Goal: Task Accomplishment & Management: Use online tool/utility

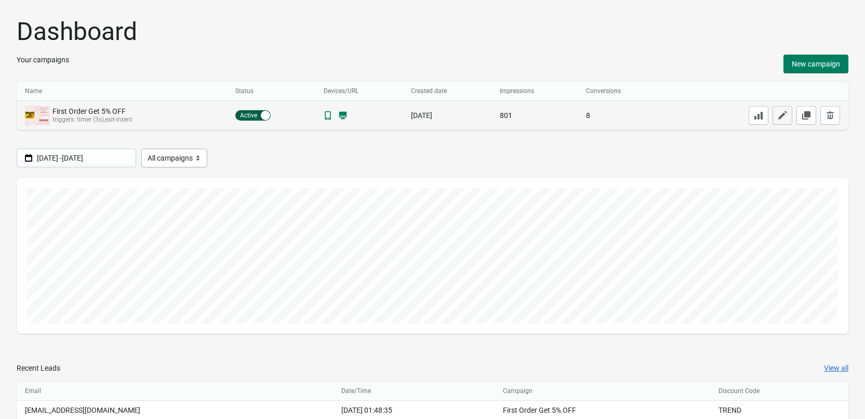
click at [782, 116] on icon "button" at bounding box center [782, 115] width 10 height 10
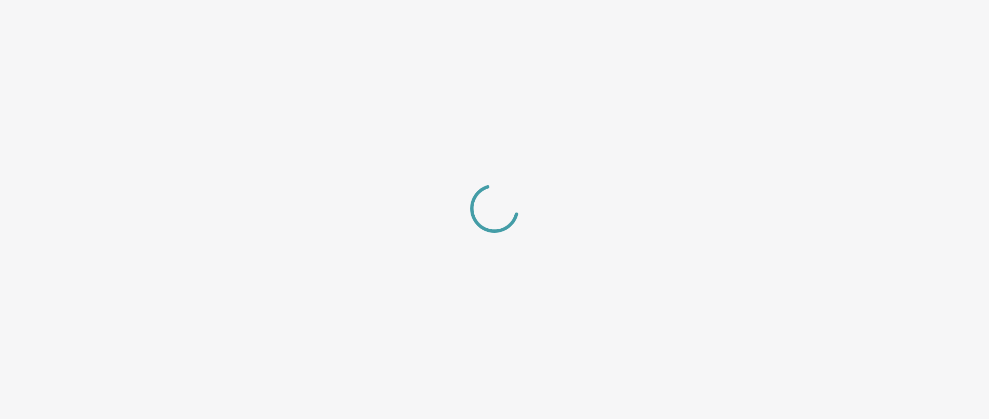
select select "center"
select select "dark"
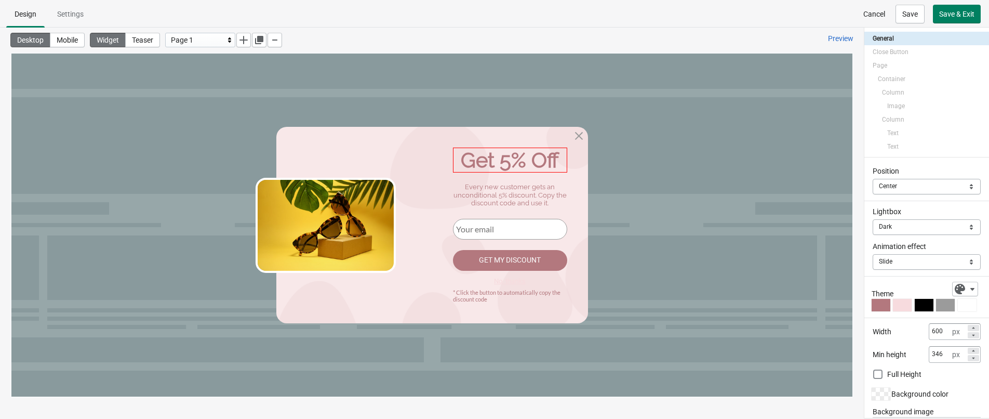
click at [523, 158] on div "Get 5% Off" at bounding box center [510, 159] width 114 height 25
select select "both"
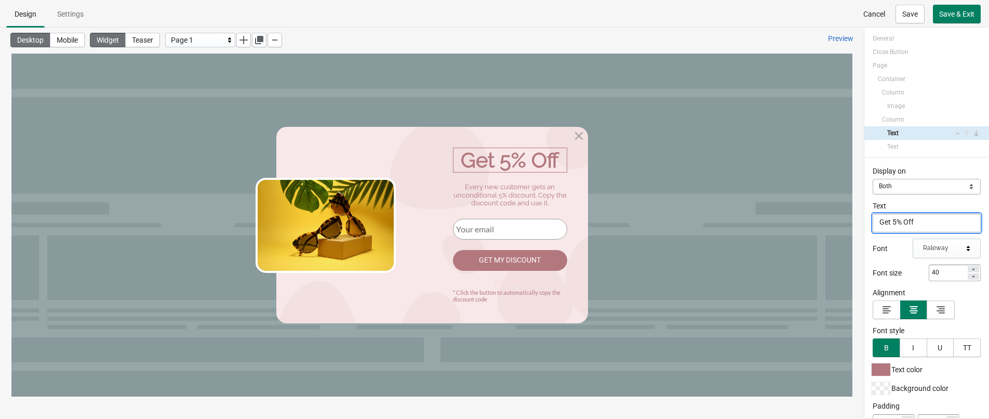
click at [872, 220] on textarea "Get 5% Off" at bounding box center [926, 222] width 108 height 19
paste textarea "[DATE] sale launched"
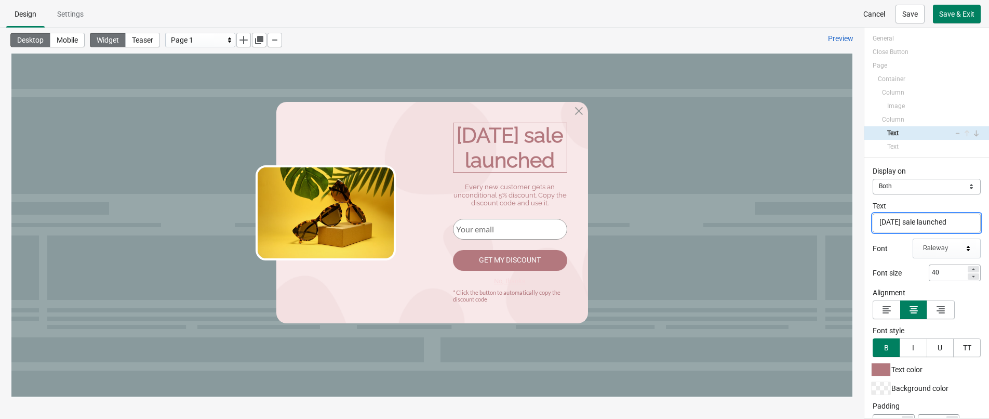
type textarea "[DATE] sale launched"
click at [865, 229] on div "Display on Mobile Desktop Both Both Text [DATE] sale launched [DATE] sale launc…" at bounding box center [926, 287] width 125 height 260
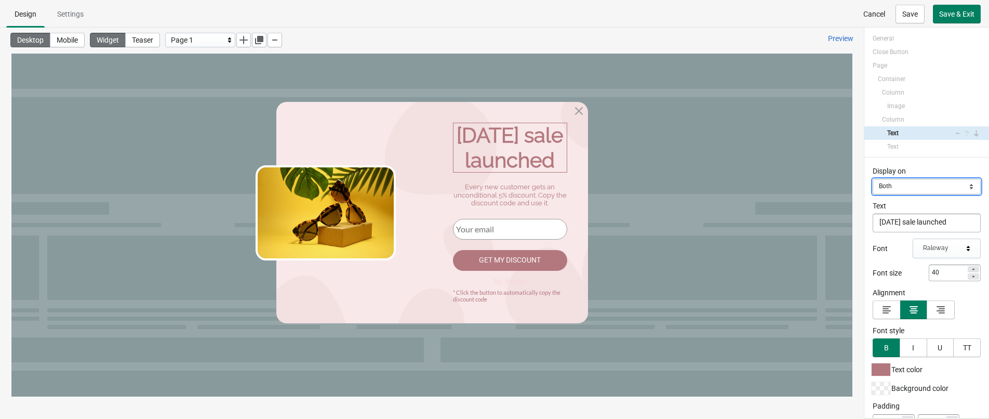
click at [872, 191] on select "Mobile Desktop Both" at bounding box center [926, 187] width 108 height 16
click at [872, 179] on select "Mobile Desktop Both" at bounding box center [926, 187] width 108 height 16
click at [872, 305] on button "button" at bounding box center [886, 309] width 28 height 19
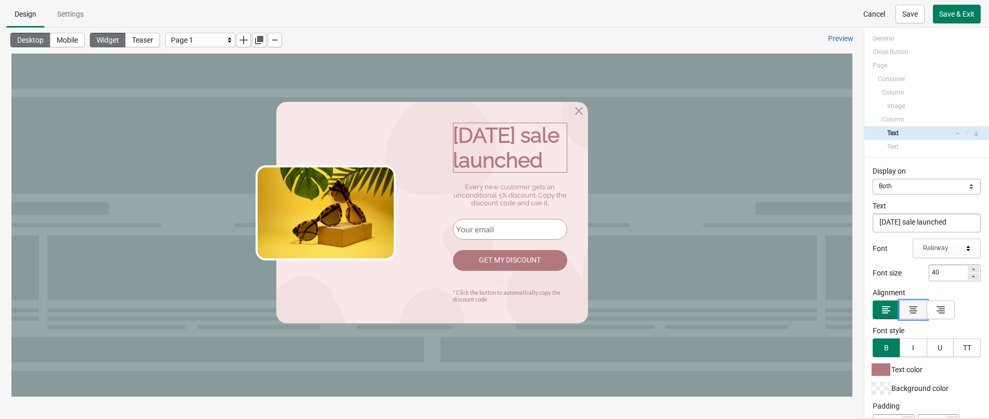
click at [872, 309] on icon "button" at bounding box center [913, 309] width 10 height 10
click at [76, 39] on span "Mobile" at bounding box center [67, 40] width 21 height 8
type input "20"
type input "10"
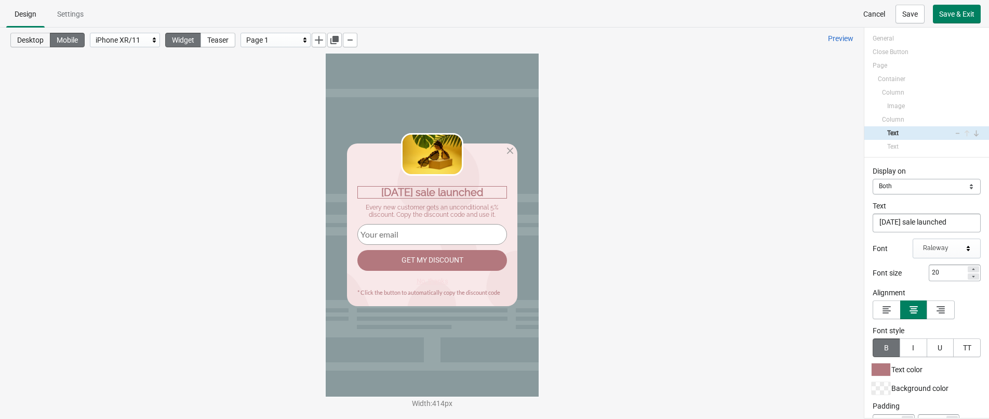
click at [42, 45] on button "Desktop" at bounding box center [30, 40] width 40 height 15
type input "40"
type input "20"
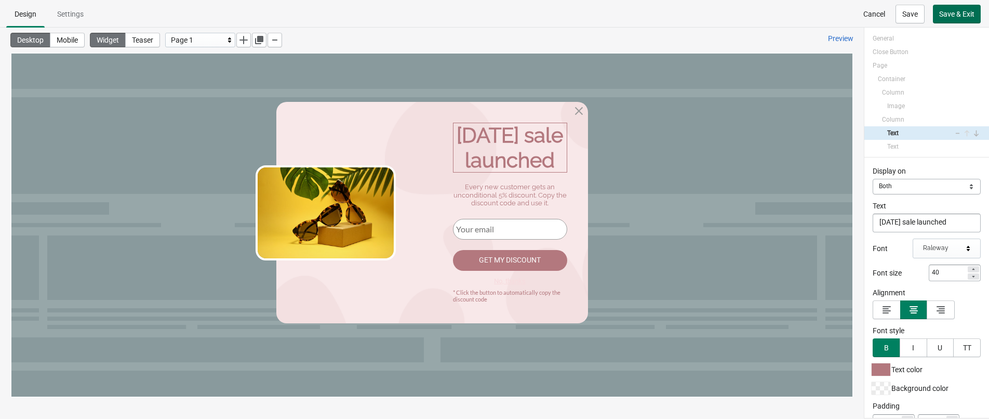
click at [872, 16] on span "Save & Exit" at bounding box center [956, 14] width 35 height 8
select select "both"
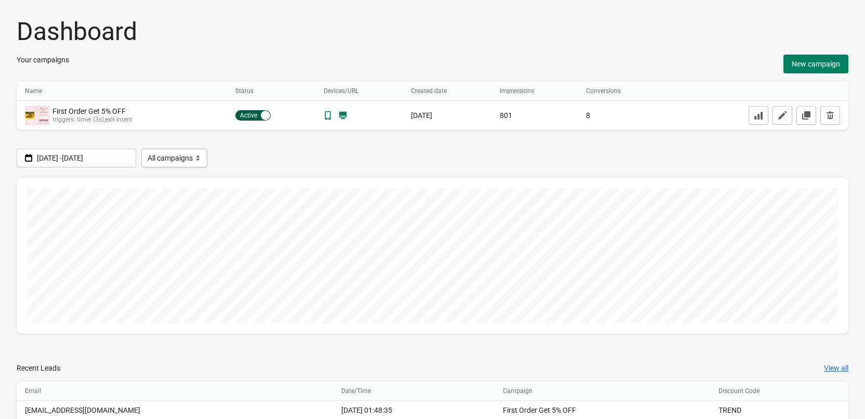
click at [733, 41] on h1 "Dashboard" at bounding box center [432, 32] width 831 height 30
